Goal: Information Seeking & Learning: Learn about a topic

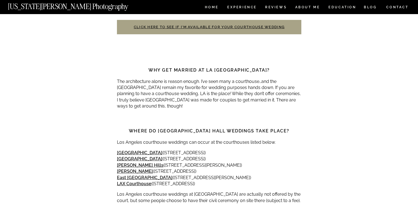
scroll to position [398, 0]
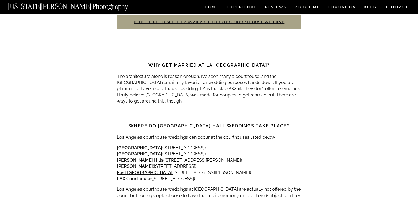
click at [188, 88] on p "The architecture alone is reason enough. I’ve seen many a courthouse…and the Lo…" at bounding box center [209, 89] width 185 height 31
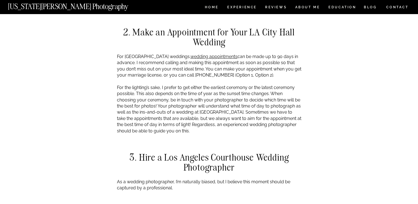
scroll to position [637, 0]
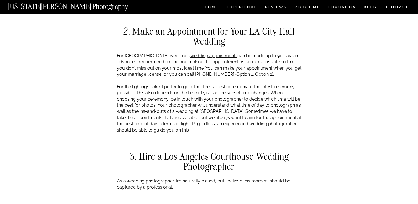
drag, startPoint x: 117, startPoint y: 50, endPoint x: 276, endPoint y: 124, distance: 175.2
click at [276, 124] on p "For Los Angeles City Hall weddings, wedding appointments can be made up to 90 d…" at bounding box center [209, 93] width 185 height 81
click at [159, 63] on p "For Los Angeles City Hall weddings, wedding appointments can be made up to 90 d…" at bounding box center [209, 93] width 185 height 81
drag, startPoint x: 117, startPoint y: 49, endPoint x: 246, endPoint y: 124, distance: 148.7
click at [246, 124] on p "For Los Angeles City Hall weddings, wedding appointments can be made up to 90 d…" at bounding box center [209, 93] width 185 height 81
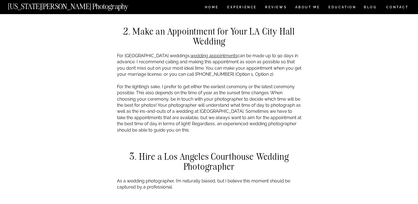
copy p "For Los Angeles City Hall weddings, wedding appointments can be made up to 90 d…"
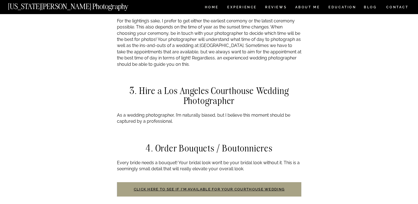
scroll to position [707, 0]
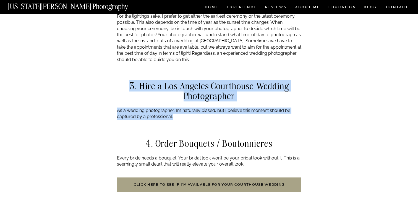
drag, startPoint x: 129, startPoint y: 76, endPoint x: 182, endPoint y: 116, distance: 66.2
copy div "3. Hire a Los Angeles Courthouse Wedding Photographer As a wedding photographer…"
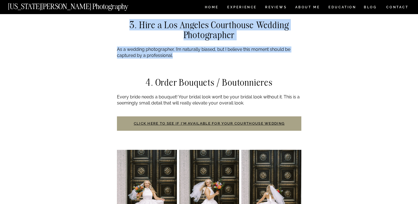
scroll to position [768, 0]
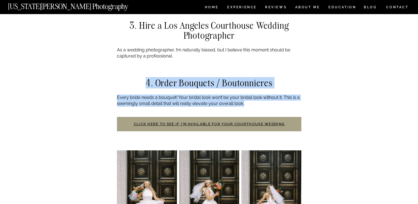
drag, startPoint x: 147, startPoint y: 77, endPoint x: 283, endPoint y: 106, distance: 139.2
drag, startPoint x: 246, startPoint y: 98, endPoint x: 157, endPoint y: 76, distance: 92.1
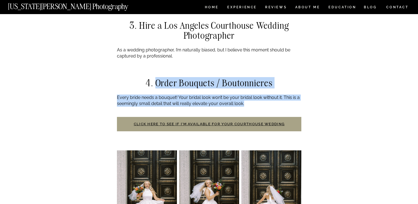
copy div "Order Bouquets / Boutonnieres Every bride needs a bouquet! Your bridal look won…"
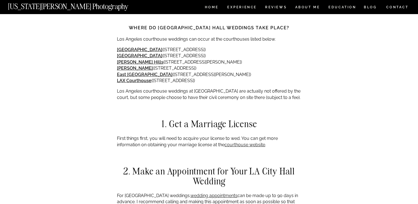
scroll to position [487, 0]
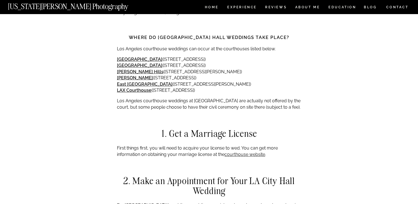
drag, startPoint x: 117, startPoint y: 42, endPoint x: 300, endPoint y: 101, distance: 192.6
drag, startPoint x: 133, startPoint y: 29, endPoint x: 300, endPoint y: 101, distance: 182.4
copy div "Where do Los Angeles city hall weddings take place? Los Angeles courthouse wedd…"
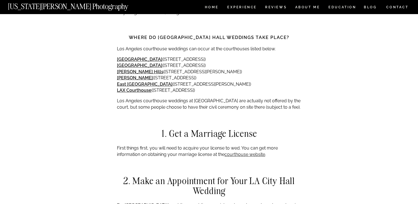
click at [130, 88] on strong "LAX Courthouse" at bounding box center [134, 90] width 35 height 5
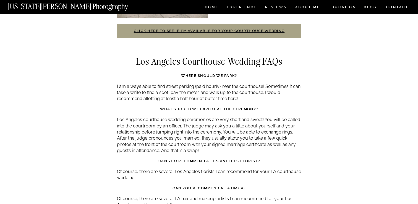
scroll to position [1611, 0]
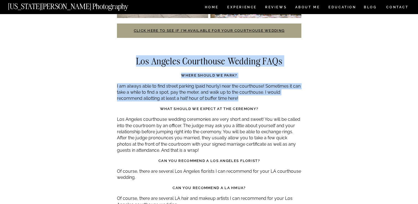
drag, startPoint x: 136, startPoint y: 49, endPoint x: 246, endPoint y: 89, distance: 117.6
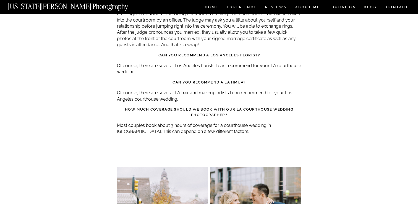
scroll to position [1702, 0]
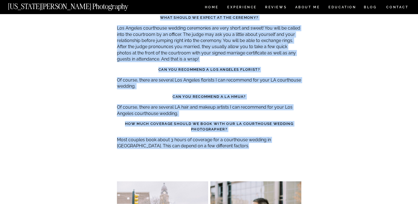
copy div "Los Angeles Courthouse Wedding FAQs Where should we park? I am always able to f…"
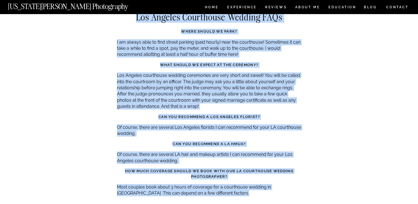
scroll to position [1655, 0]
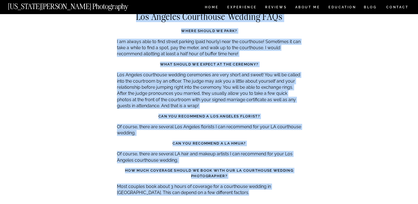
click at [153, 124] on p "Of course, there are several Los Angeles florists I can recommend for your LA c…" at bounding box center [209, 130] width 185 height 12
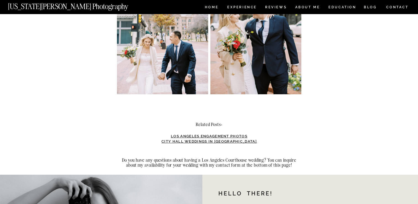
scroll to position [1903, 0]
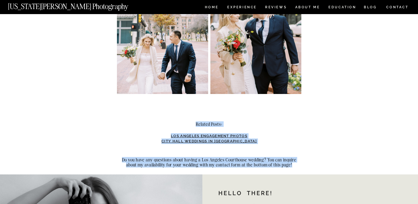
drag, startPoint x: 195, startPoint y: 110, endPoint x: 294, endPoint y: 155, distance: 108.6
copy div "Related Posts: Los Angeles Engagement Photos City Hall Weddings in NYC Do you h…"
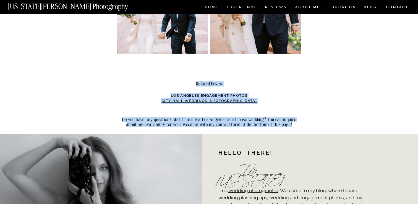
scroll to position [1943, 0]
click at [247, 117] on h2 "Do you have any questions about having a Los Angeles Courthouse wedding? You ca…" at bounding box center [209, 122] width 185 height 10
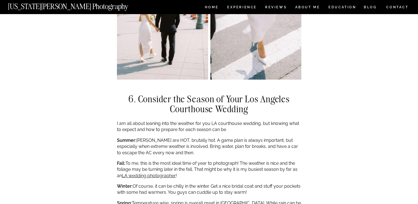
scroll to position [1238, 0]
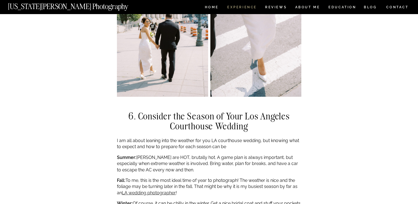
click at [249, 6] on nav "Experience" at bounding box center [241, 8] width 29 height 5
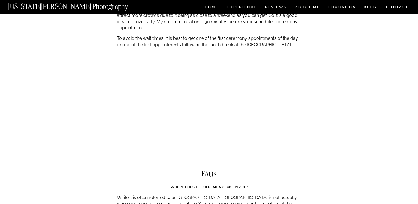
scroll to position [2249, 0]
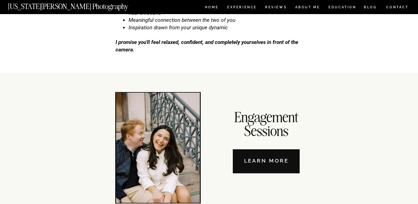
scroll to position [1827, 0]
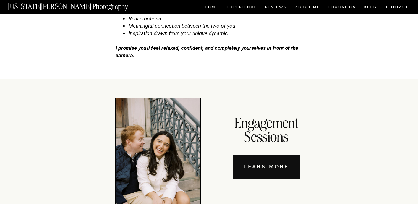
click at [263, 172] on nav "Learn More" at bounding box center [266, 167] width 67 height 24
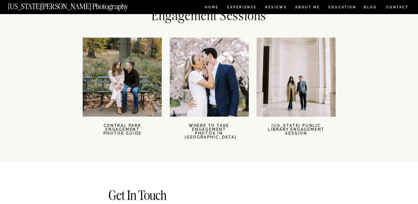
scroll to position [1205, 0]
